Goal: Task Accomplishment & Management: Manage account settings

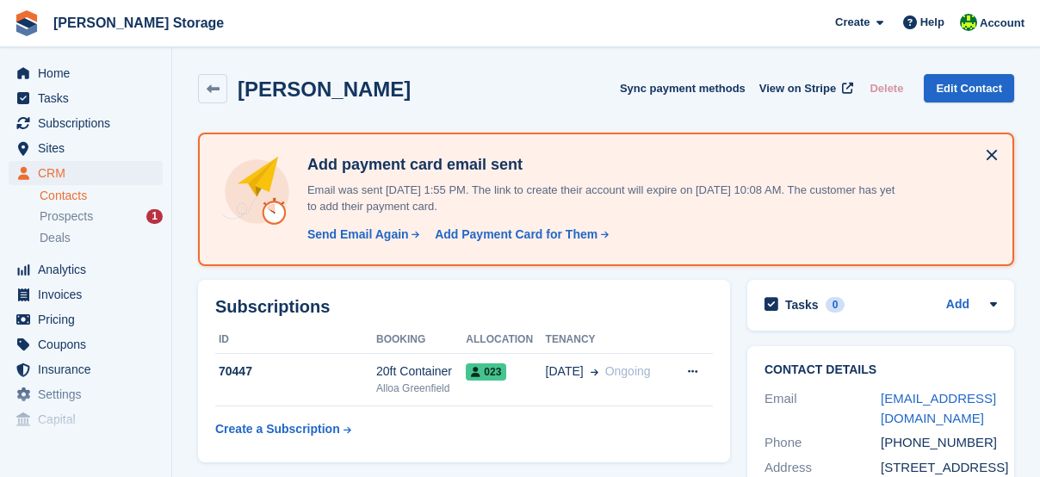
scroll to position [603, 0]
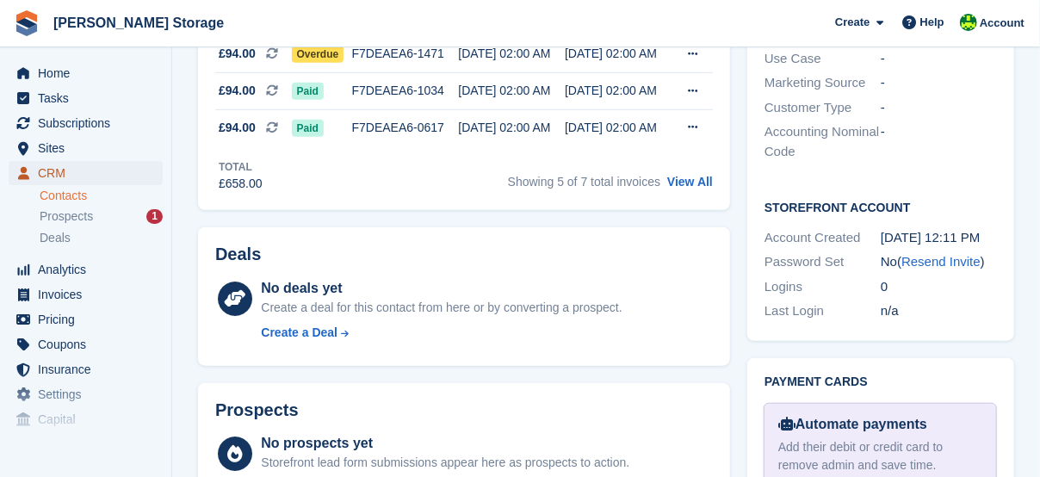
click at [48, 167] on span "CRM" at bounding box center [89, 173] width 103 height 24
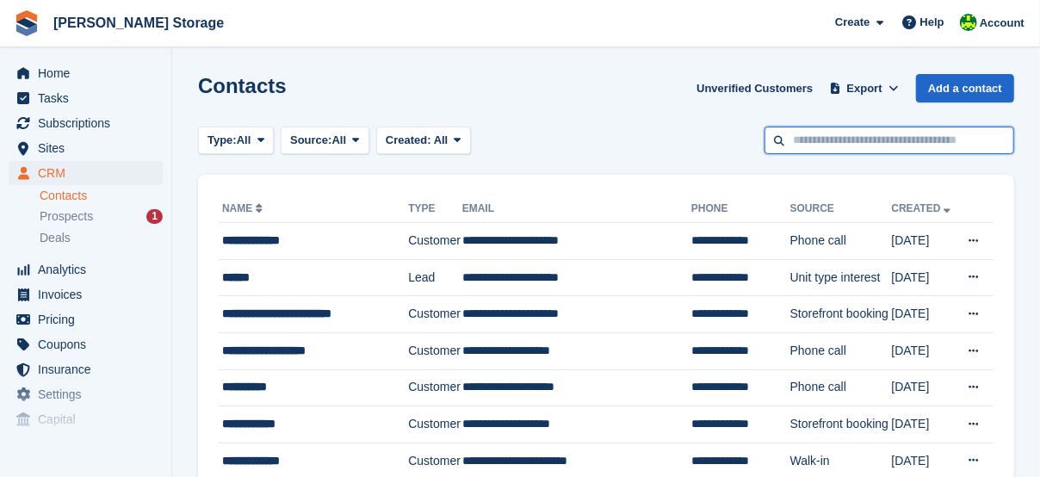
click at [851, 144] on input "text" at bounding box center [890, 141] width 250 height 28
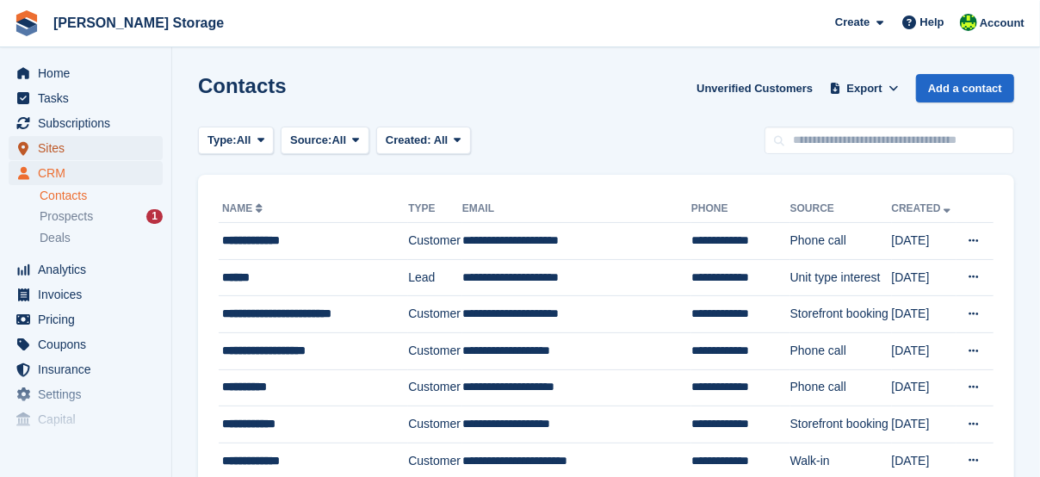
click at [76, 150] on span "Sites" at bounding box center [89, 148] width 103 height 24
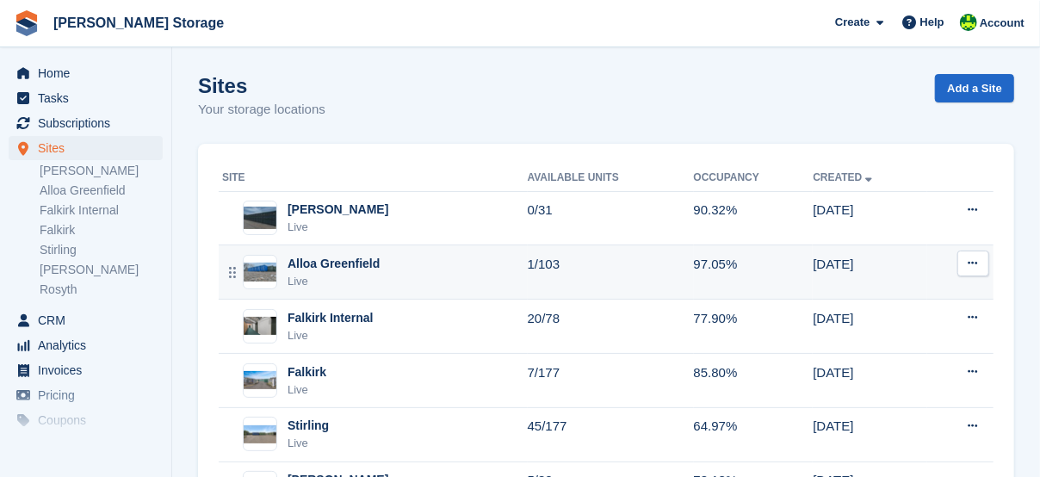
click at [325, 264] on div "Alloa Greenfield" at bounding box center [334, 264] width 92 height 18
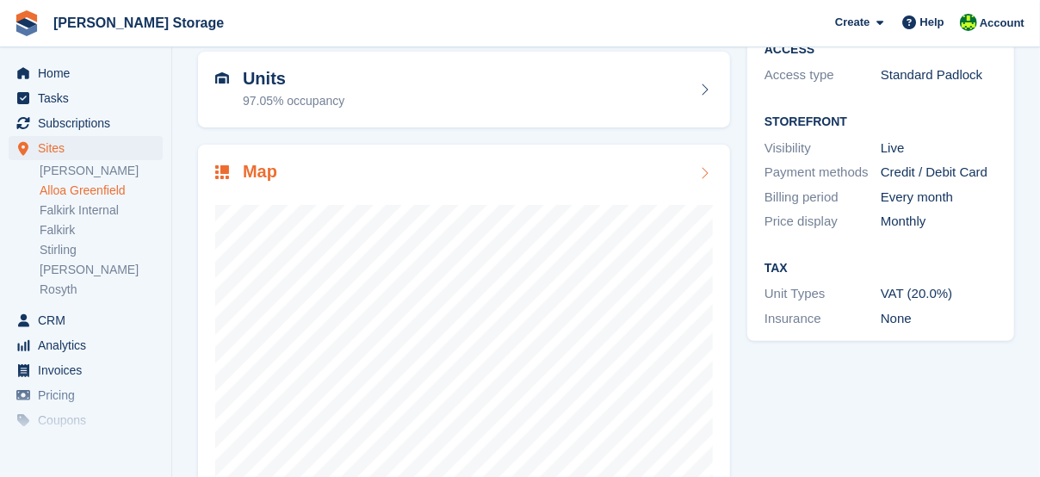
scroll to position [172, 0]
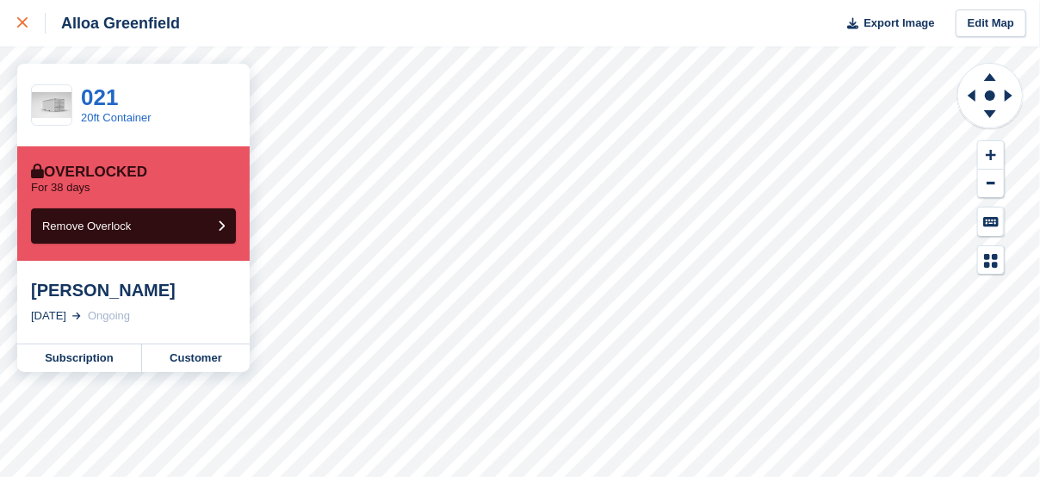
click at [30, 24] on div at bounding box center [31, 23] width 28 height 21
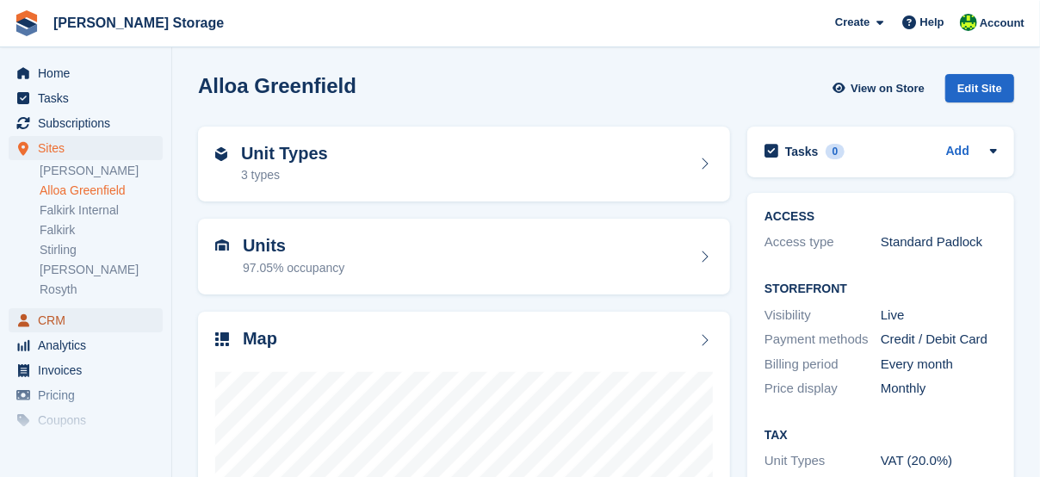
click at [62, 319] on span "CRM" at bounding box center [89, 320] width 103 height 24
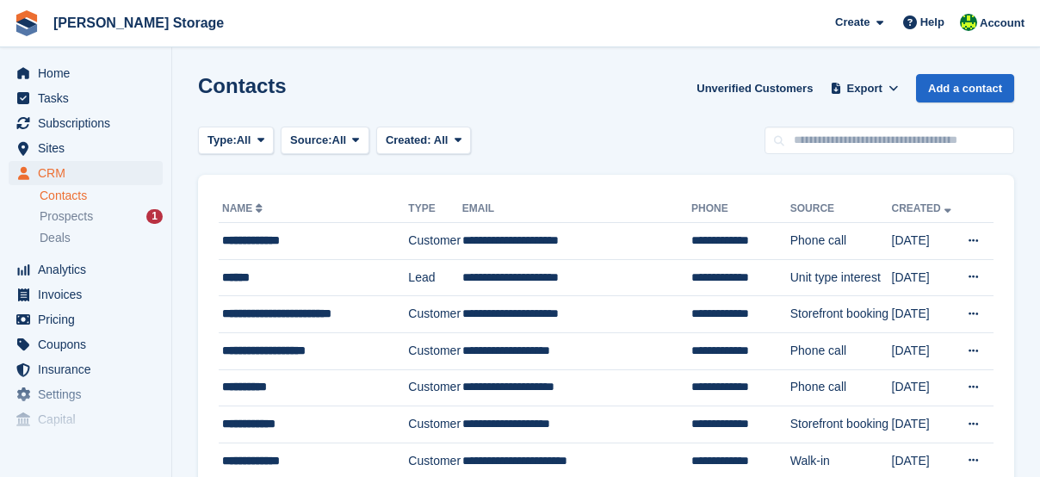
click at [885, 131] on input "text" at bounding box center [890, 141] width 250 height 28
type input "*****"
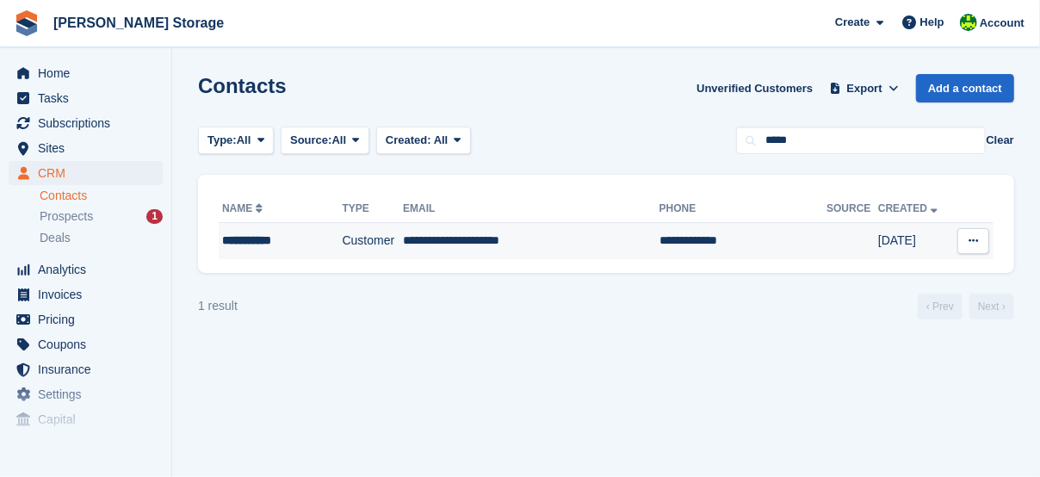
click at [343, 252] on td "Customer" at bounding box center [373, 241] width 61 height 36
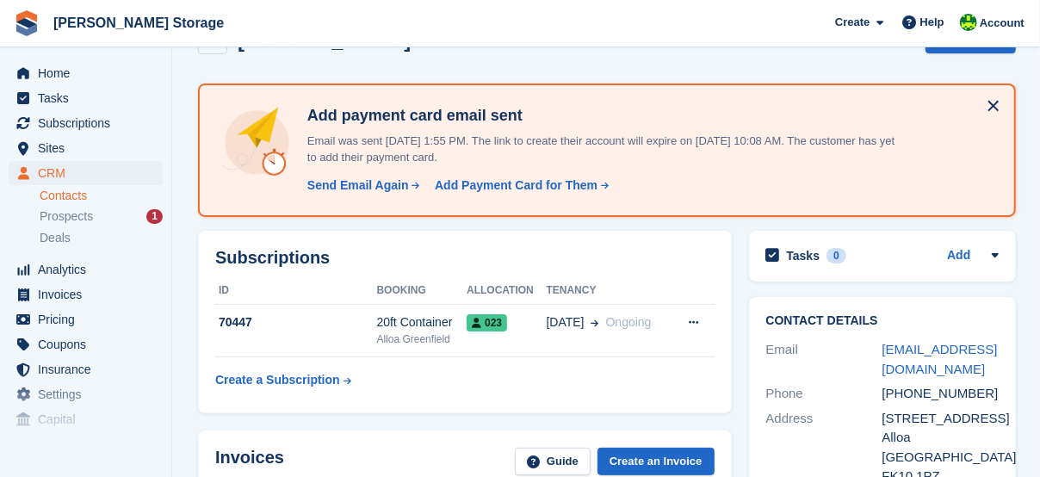
scroll to position [143, 0]
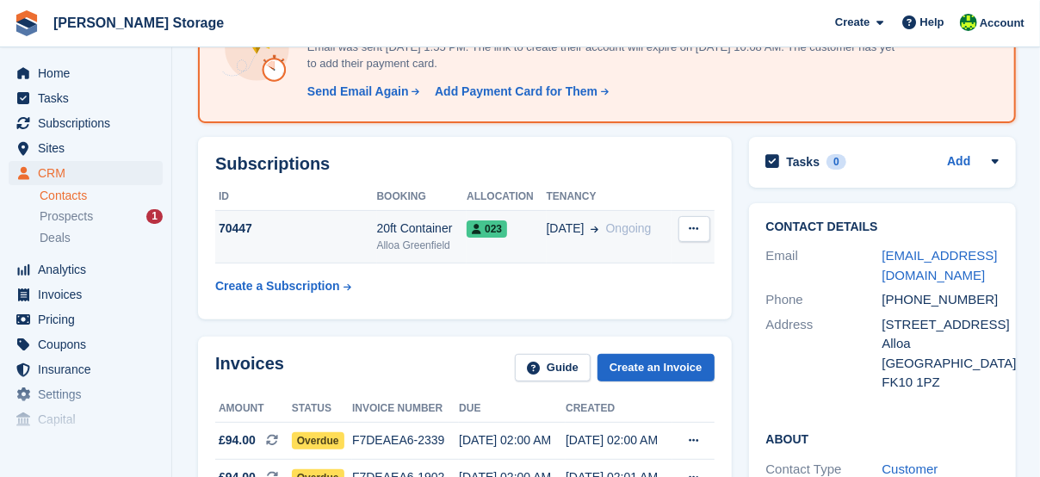
click at [702, 226] on button at bounding box center [695, 229] width 32 height 26
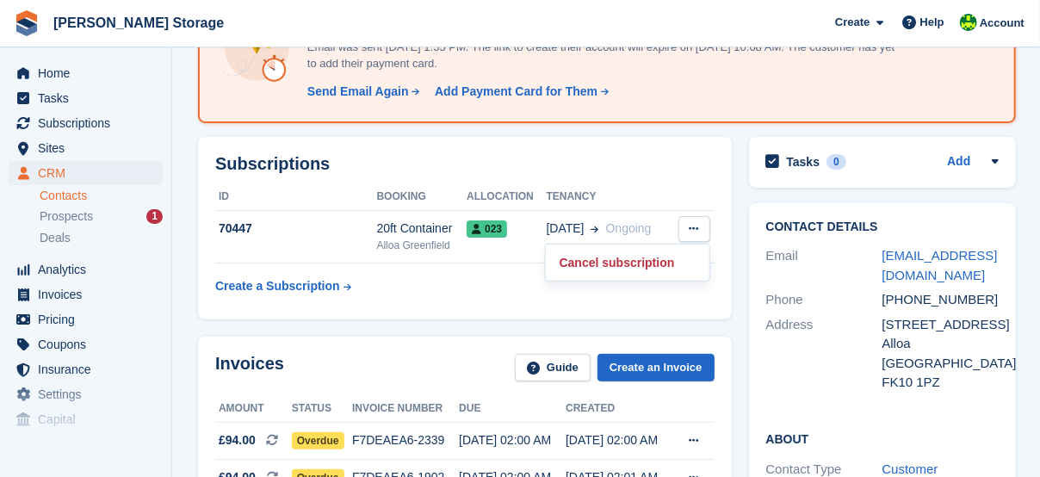
click at [672, 183] on th at bounding box center [693, 197] width 43 height 28
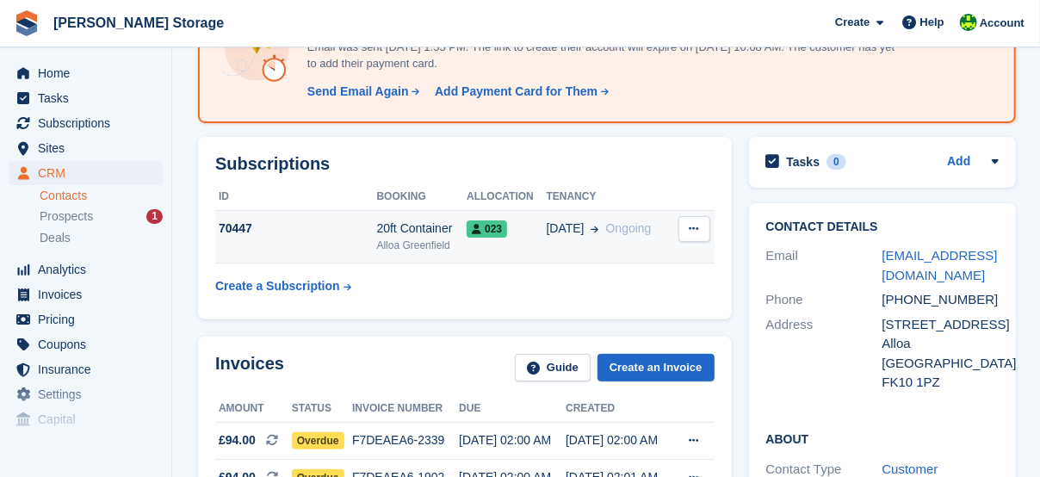
click at [486, 224] on span "023" at bounding box center [487, 228] width 40 height 17
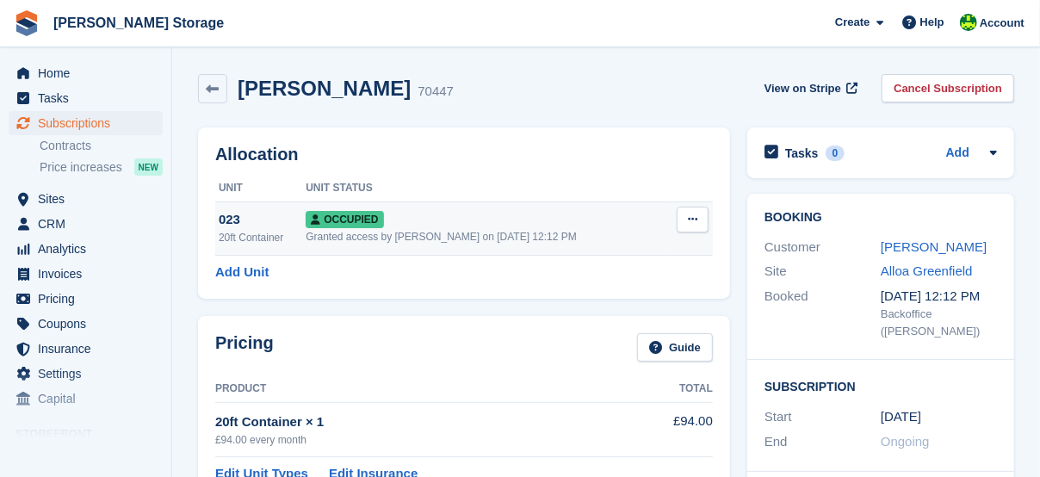
click at [685, 224] on button at bounding box center [693, 220] width 32 height 26
click at [611, 257] on p "Overlock" at bounding box center [626, 253] width 150 height 22
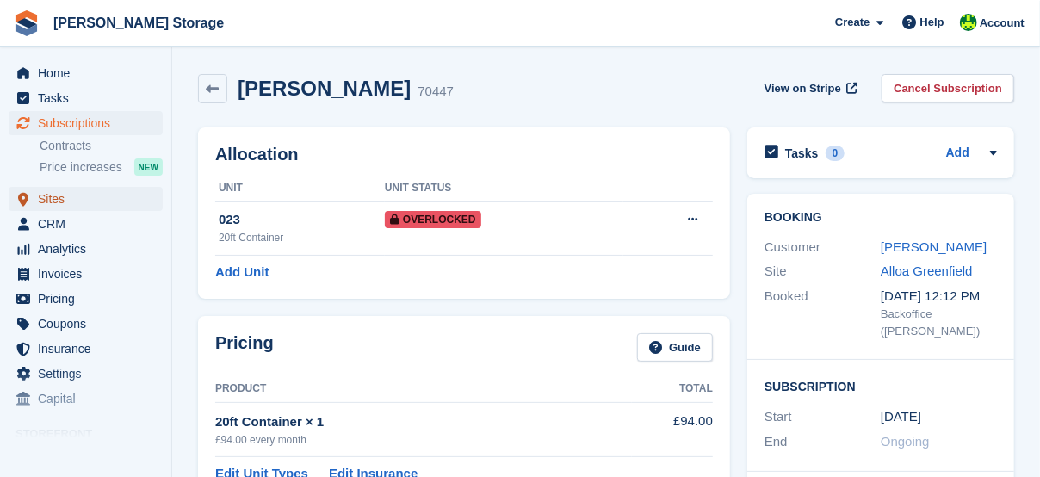
click at [71, 203] on span "Sites" at bounding box center [89, 199] width 103 height 24
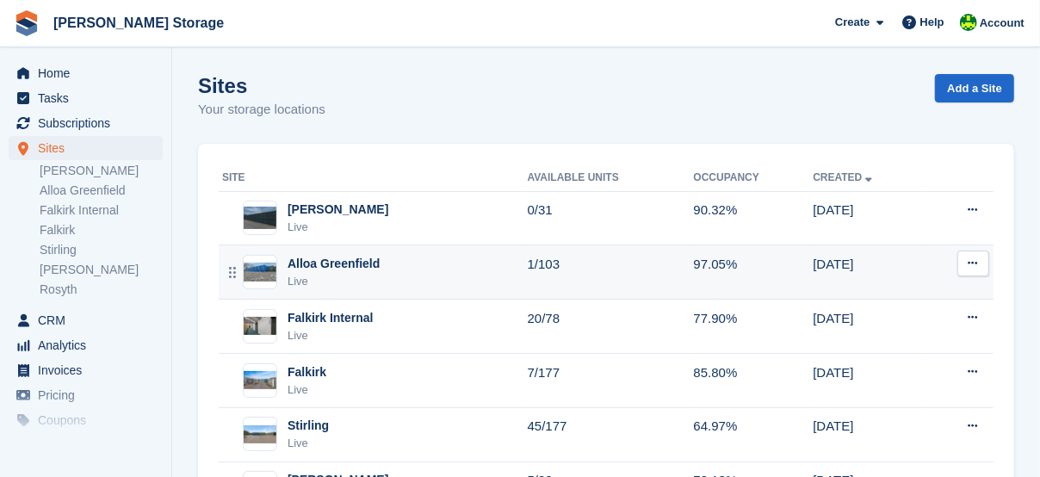
click at [353, 270] on div "Alloa Greenfield" at bounding box center [334, 264] width 92 height 18
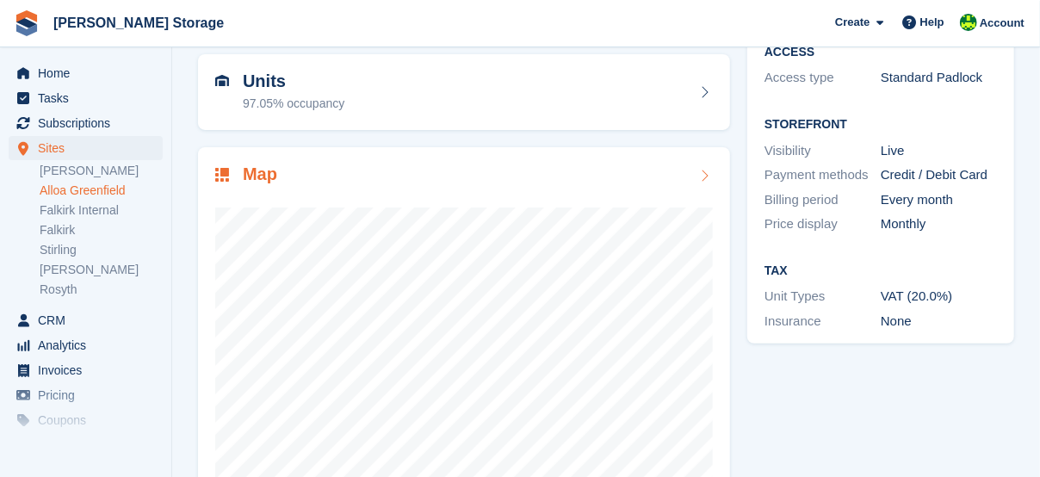
scroll to position [201, 0]
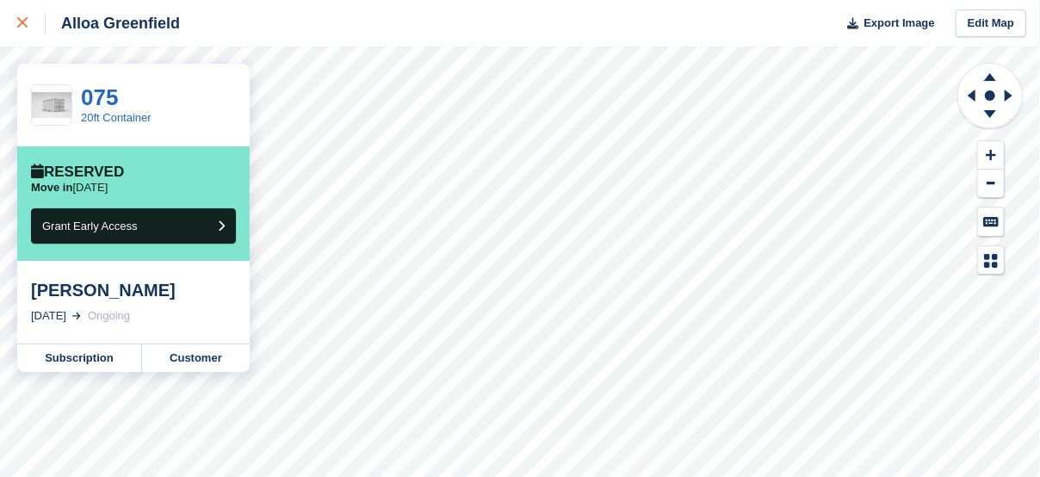
click at [19, 19] on icon at bounding box center [22, 22] width 10 height 10
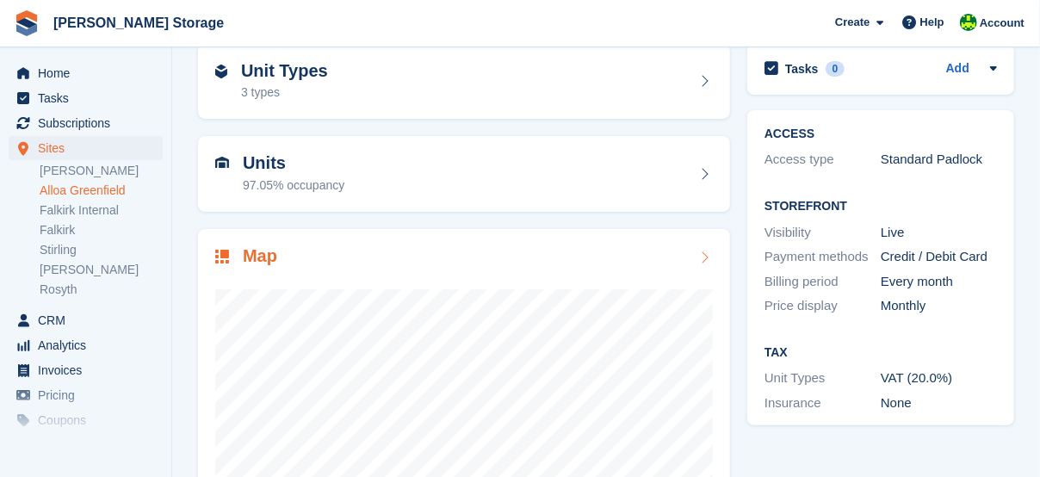
scroll to position [257, 0]
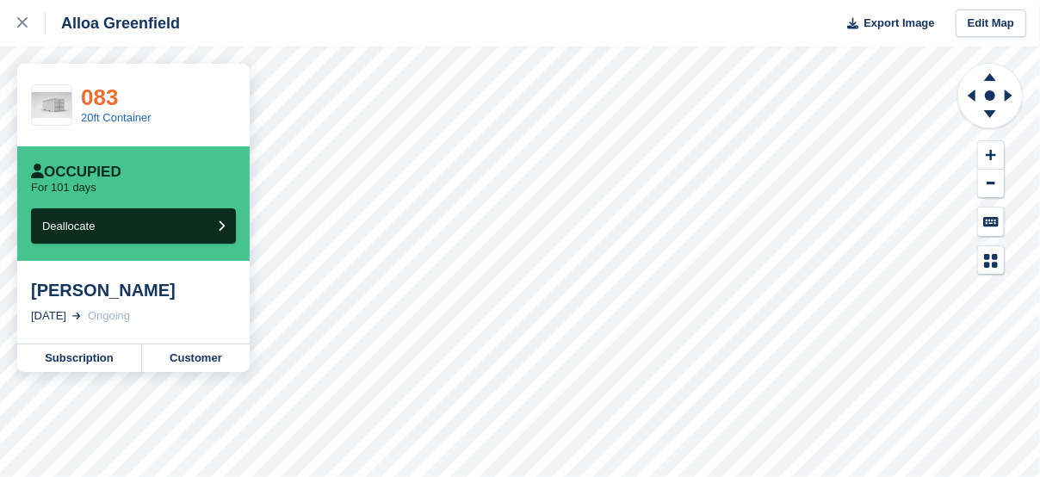
click at [95, 98] on link "083" at bounding box center [99, 97] width 37 height 26
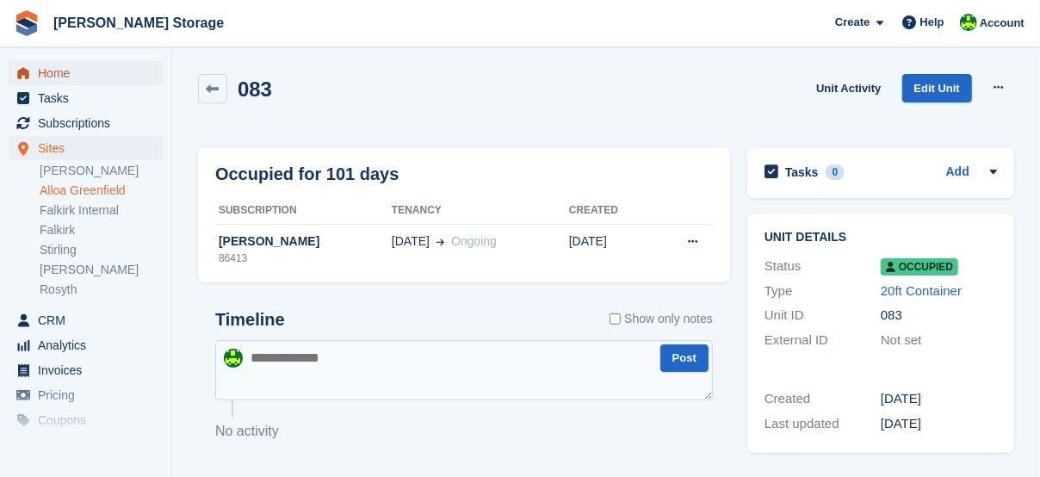
click at [69, 70] on span "Home" at bounding box center [89, 73] width 103 height 24
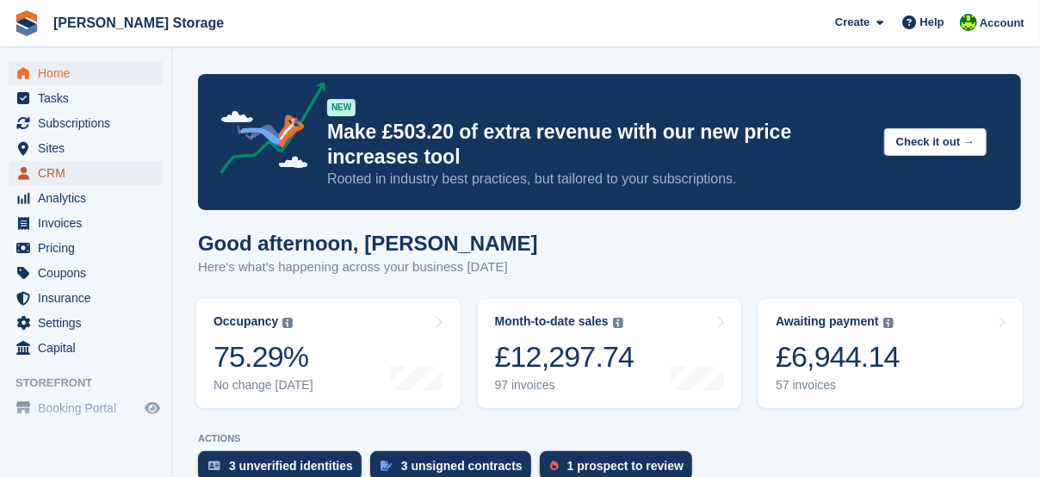
click at [76, 173] on span "CRM" at bounding box center [89, 173] width 103 height 24
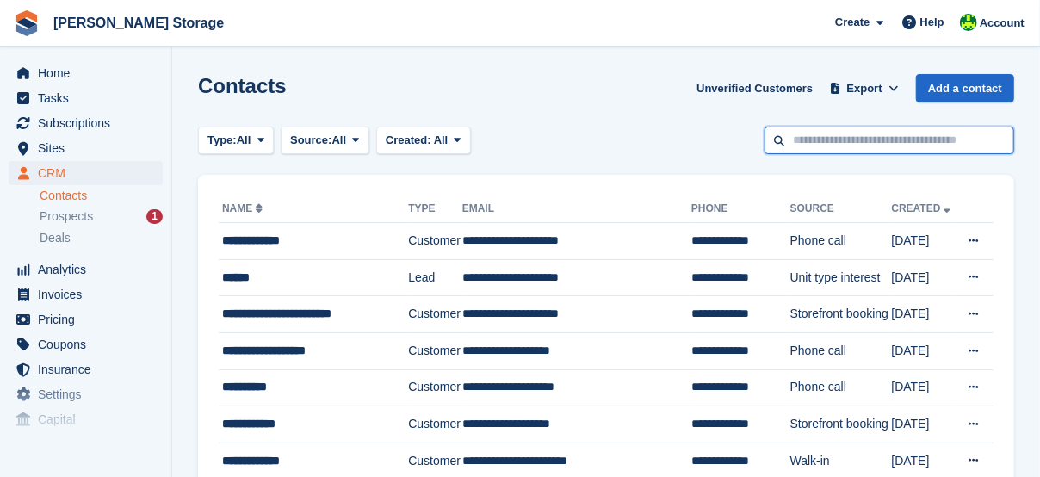
click at [922, 142] on input "text" at bounding box center [890, 141] width 250 height 28
type input "*"
type input "*****"
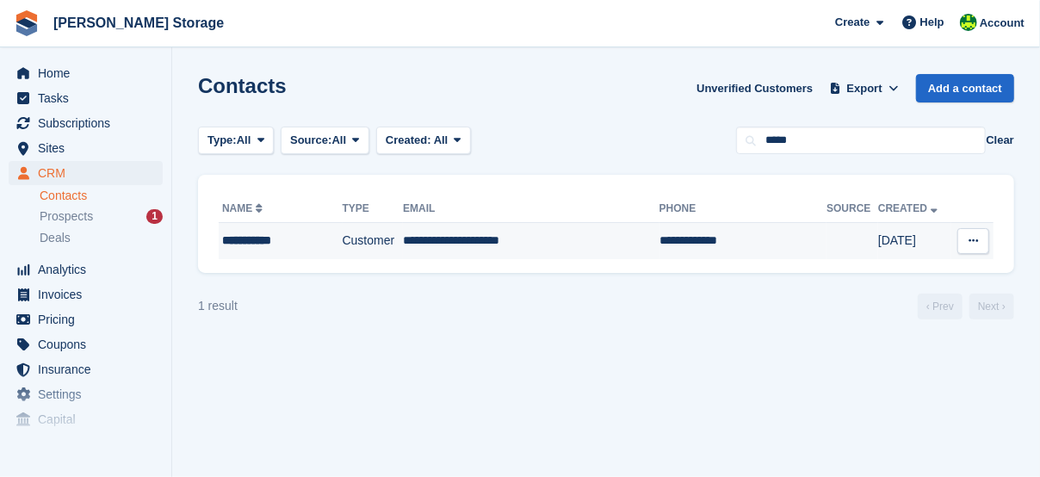
click at [447, 242] on td "**********" at bounding box center [531, 241] width 257 height 36
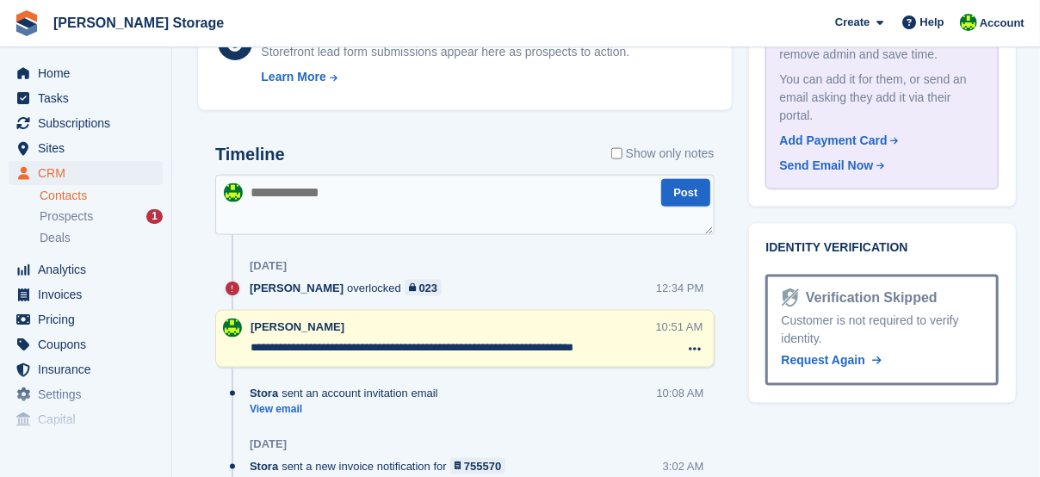
scroll to position [1148, 0]
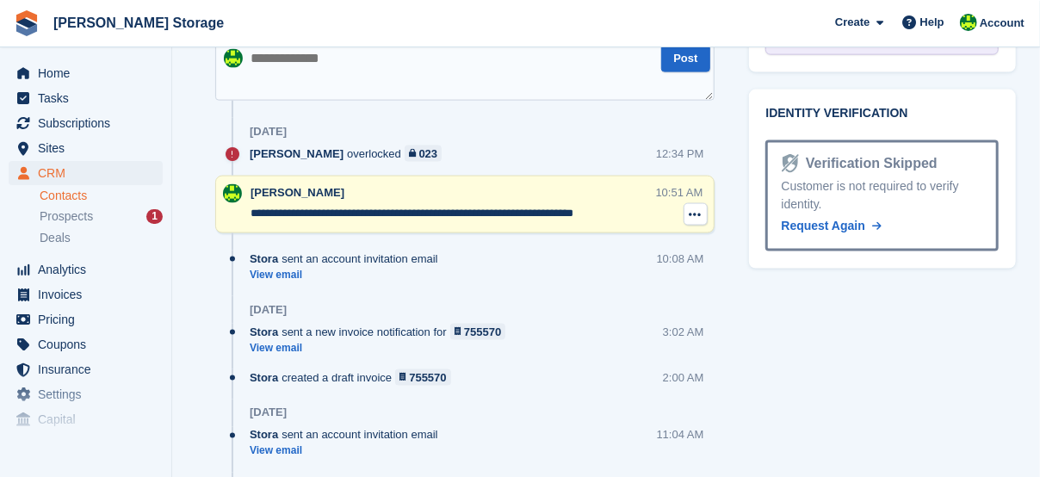
click at [698, 213] on icon at bounding box center [696, 215] width 12 height 14
click at [611, 253] on p "Delete note" at bounding box center [625, 246] width 150 height 22
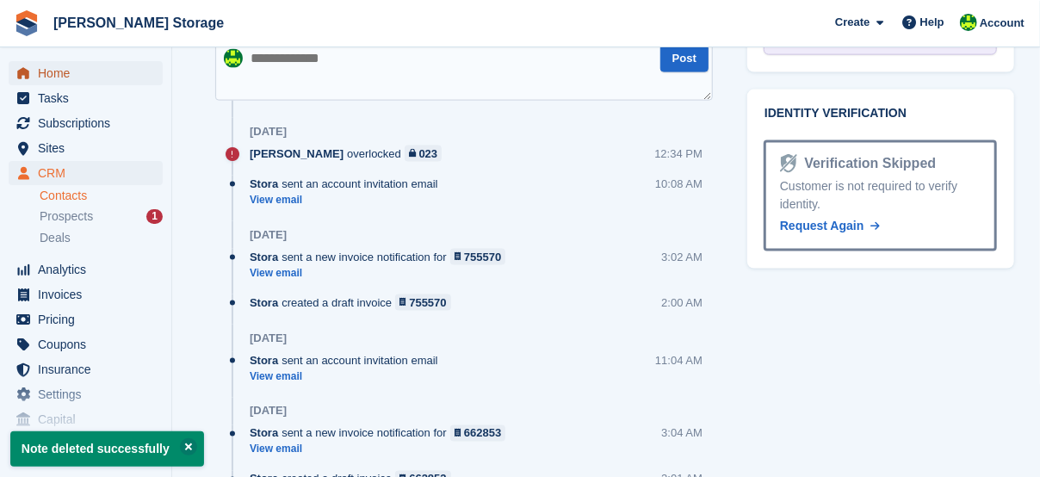
click at [58, 83] on span "Home" at bounding box center [89, 73] width 103 height 24
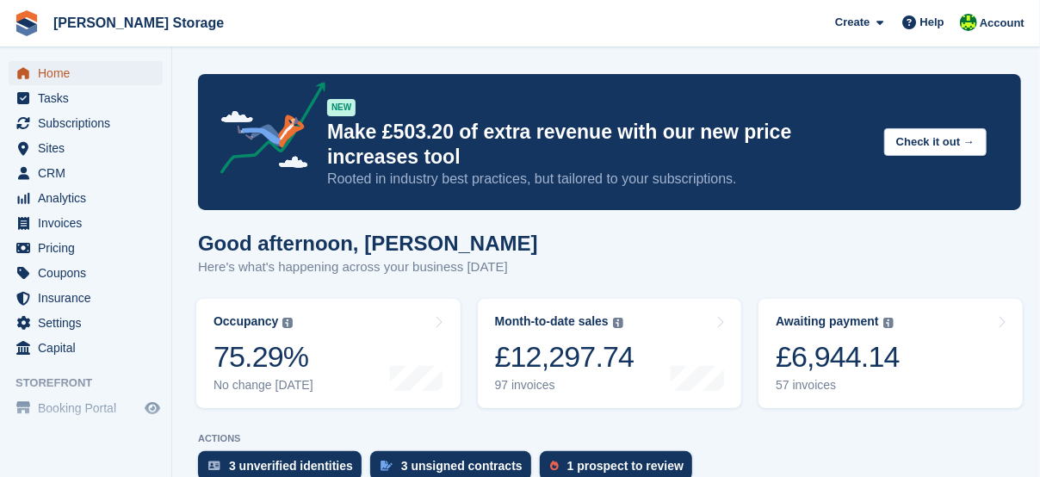
click at [53, 68] on span "Home" at bounding box center [89, 73] width 103 height 24
click at [419, 467] on div "3 unsigned contracts" at bounding box center [461, 466] width 121 height 14
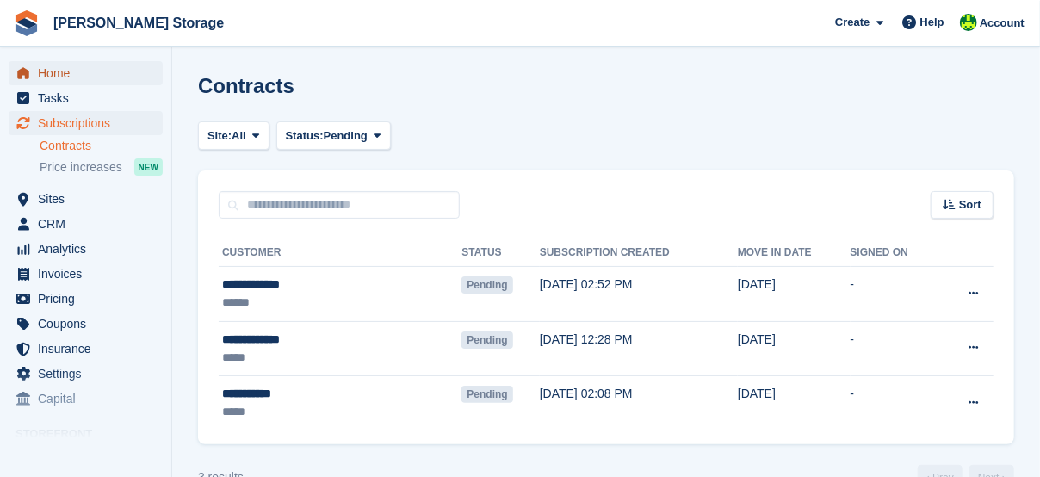
click at [65, 71] on span "Home" at bounding box center [89, 73] width 103 height 24
